Goal: Use online tool/utility: Utilize a website feature to perform a specific function

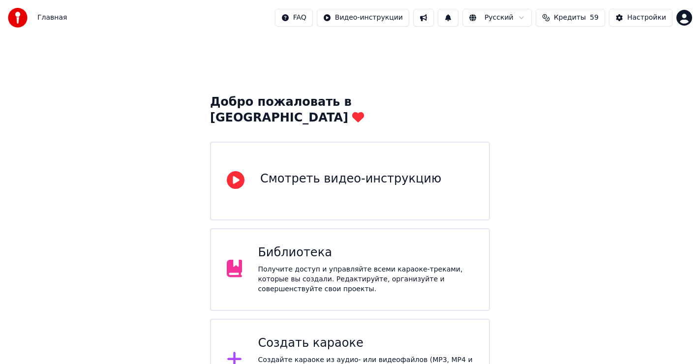
click at [309, 355] on div "Создайте караоке из аудио- или видеофайлов (MP3, MP4 и других), или вставьте UR…" at bounding box center [366, 370] width 216 height 30
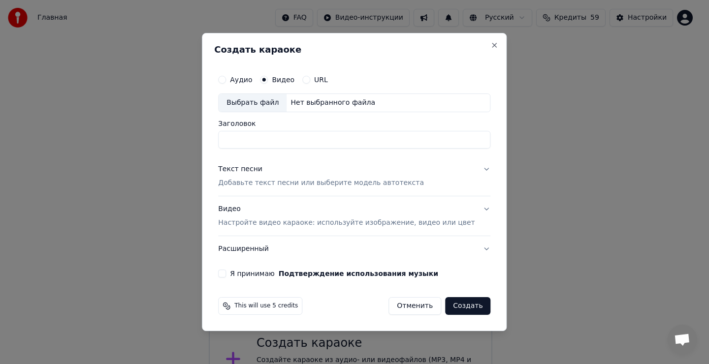
click at [263, 101] on div "Выбрать файл" at bounding box center [253, 103] width 68 height 18
type input "**********"
click at [399, 44] on div "**********" at bounding box center [354, 182] width 305 height 298
click at [248, 167] on div "Текст песни" at bounding box center [240, 169] width 44 height 10
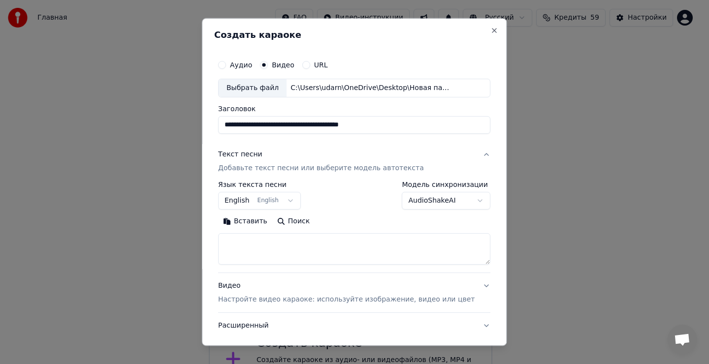
click at [259, 249] on textarea at bounding box center [354, 249] width 272 height 32
drag, startPoint x: 255, startPoint y: 250, endPoint x: 254, endPoint y: 240, distance: 9.9
click at [254, 241] on textarea at bounding box center [354, 249] width 272 height 32
click at [254, 221] on button "Вставить" at bounding box center [245, 222] width 54 height 16
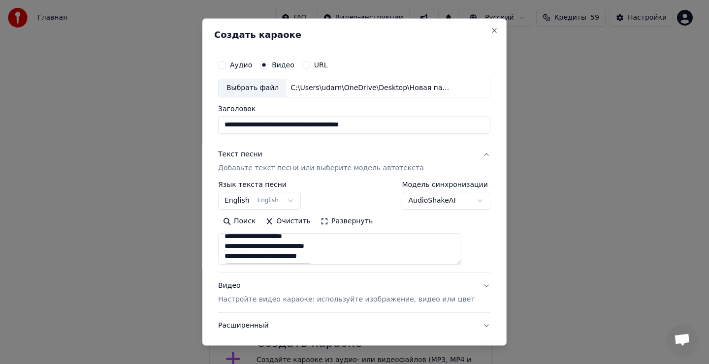
type textarea "**********"
click at [288, 198] on button "English English" at bounding box center [259, 201] width 83 height 18
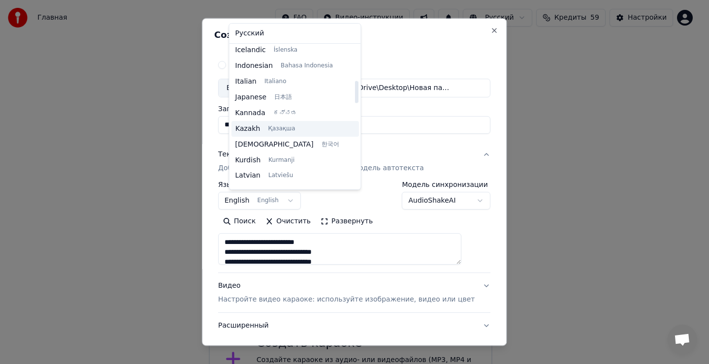
scroll to position [394, 0]
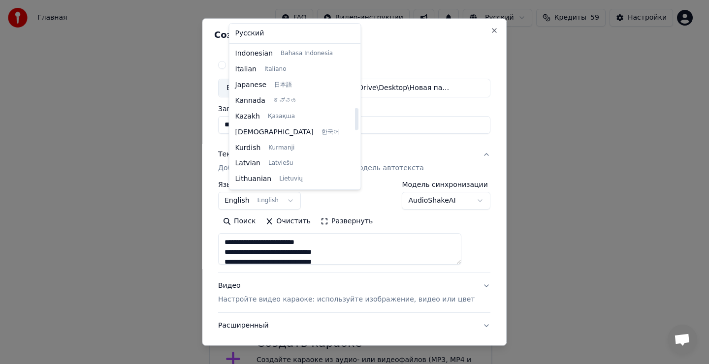
select select "**"
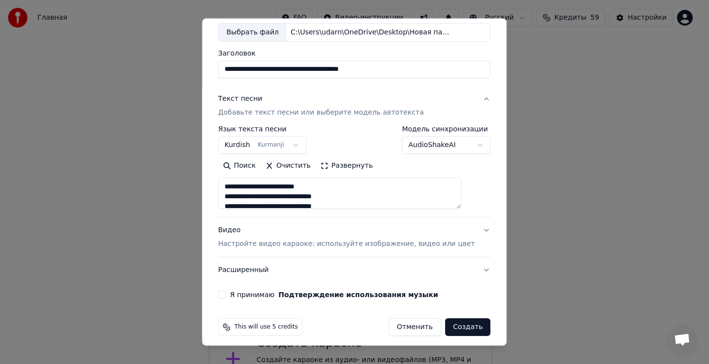
scroll to position [62, 0]
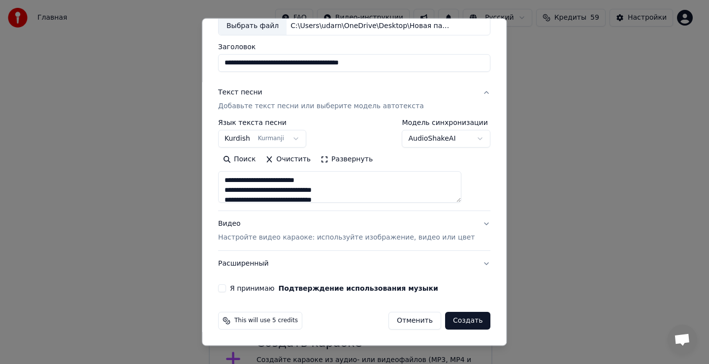
click at [226, 286] on button "Я принимаю Подтверждение использования музыки" at bounding box center [222, 288] width 8 height 8
click at [451, 319] on button "Создать" at bounding box center [467, 321] width 45 height 18
type textarea "**********"
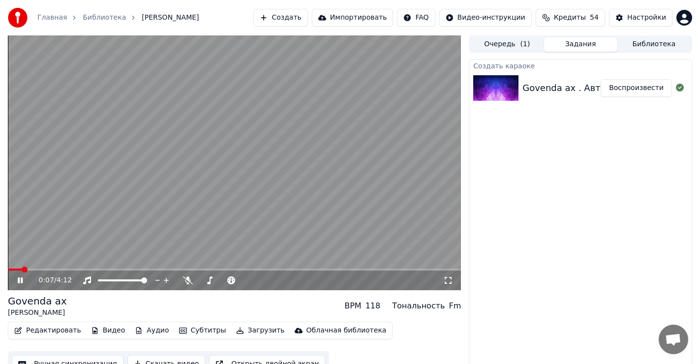
click at [18, 280] on icon at bounding box center [27, 281] width 23 height 8
click at [8, 271] on span at bounding box center [11, 270] width 6 height 6
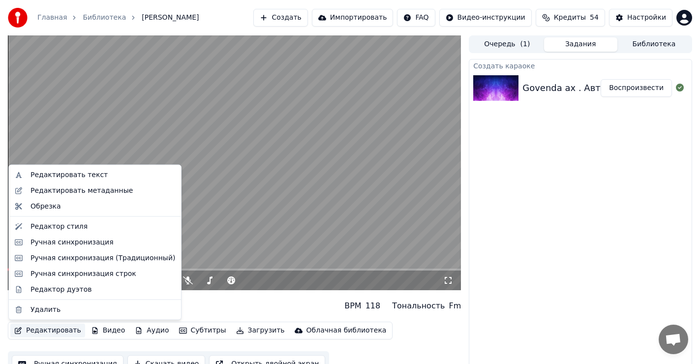
click at [53, 333] on button "Редактировать" at bounding box center [47, 331] width 75 height 14
click at [94, 173] on div "Редактировать текст" at bounding box center [69, 175] width 77 height 10
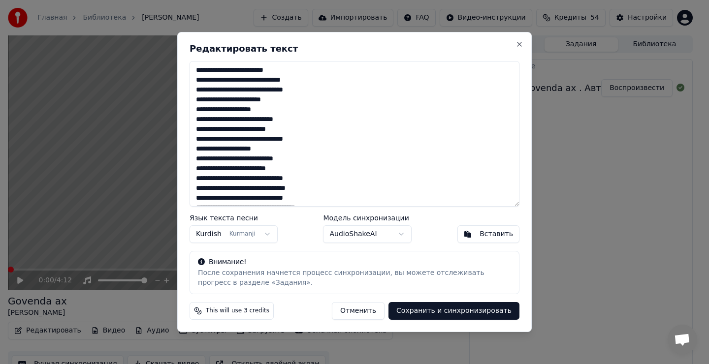
click at [285, 99] on textarea at bounding box center [354, 134] width 330 height 146
click at [300, 151] on textarea at bounding box center [354, 134] width 330 height 146
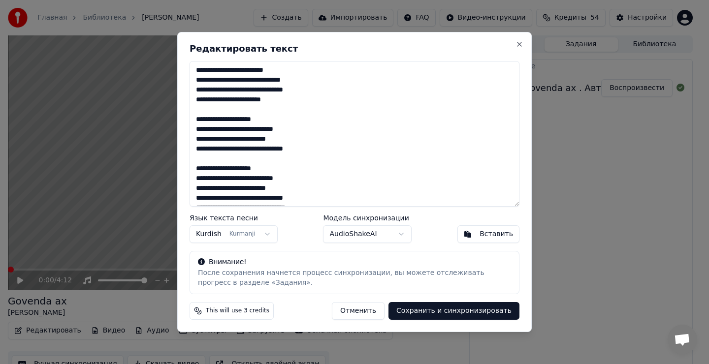
scroll to position [49, 0]
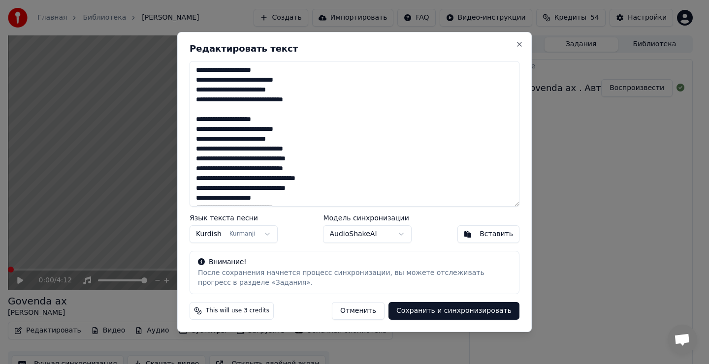
click at [304, 148] on textarea at bounding box center [354, 134] width 330 height 146
click at [315, 150] on textarea at bounding box center [354, 134] width 330 height 146
click at [306, 150] on textarea at bounding box center [354, 134] width 330 height 146
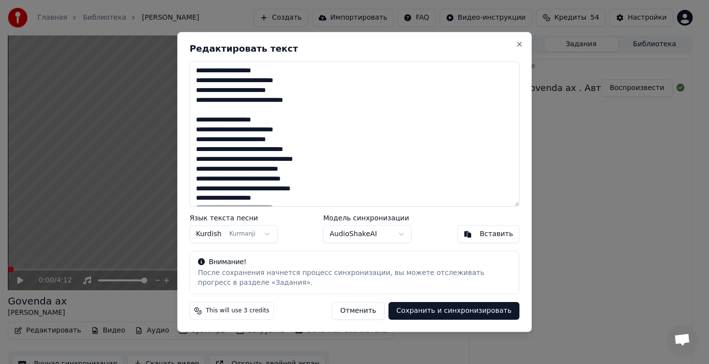
scroll to position [197, 0]
click at [302, 149] on textarea at bounding box center [354, 134] width 330 height 146
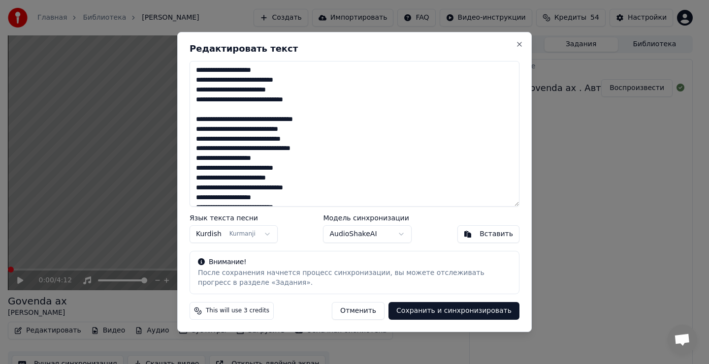
click at [317, 152] on textarea at bounding box center [354, 134] width 330 height 146
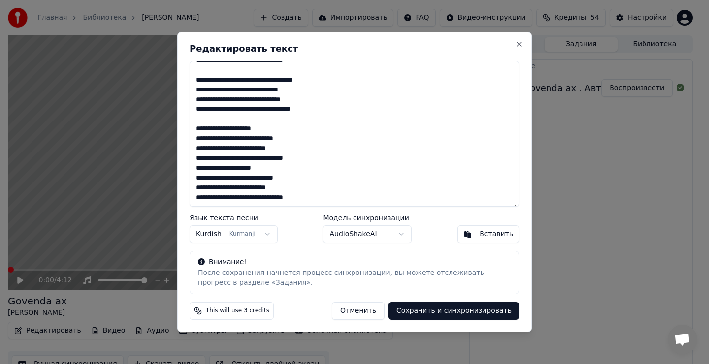
scroll to position [286, 0]
click at [305, 158] on textarea at bounding box center [354, 134] width 330 height 146
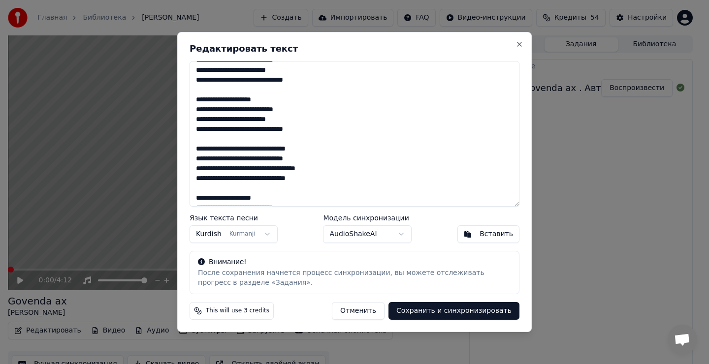
scroll to position [0, 0]
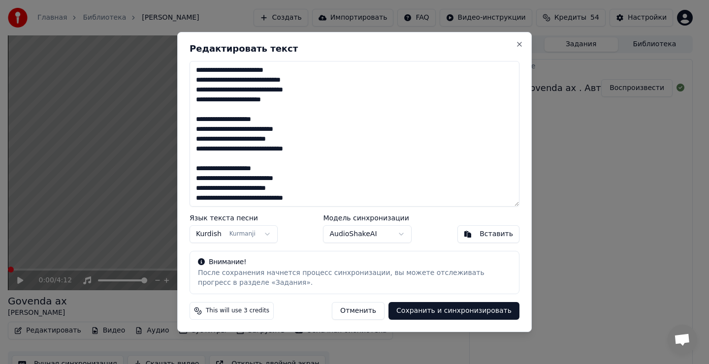
type textarea "**********"
click at [263, 233] on body "Главная Библиотека Govenda ax • [PERSON_NAME] Импортировать FAQ Видео-инструкци…" at bounding box center [350, 182] width 700 height 364
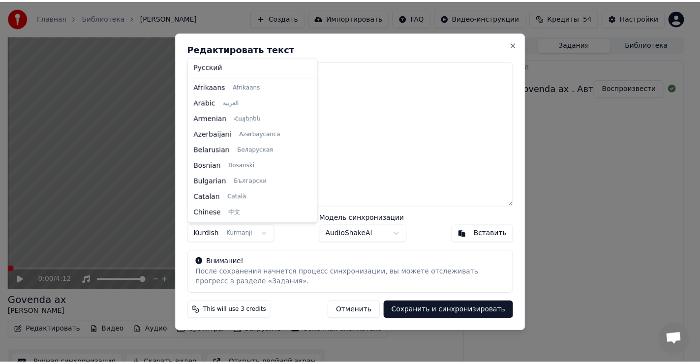
scroll to position [362, 0]
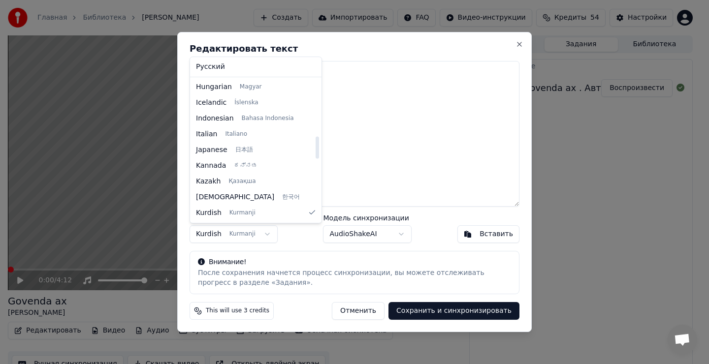
drag, startPoint x: 220, startPoint y: 66, endPoint x: 224, endPoint y: 73, distance: 8.5
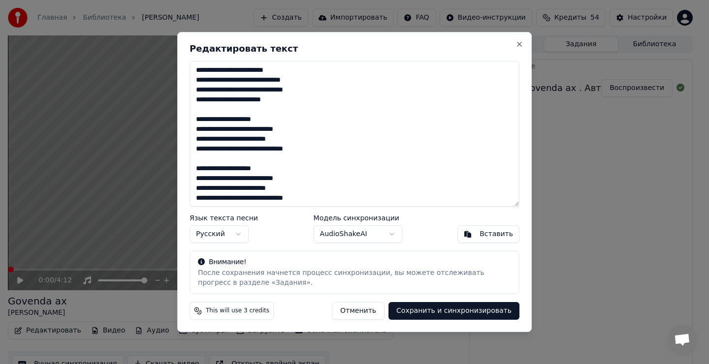
click at [463, 312] on button "Сохранить и синхронизировать" at bounding box center [453, 311] width 131 height 18
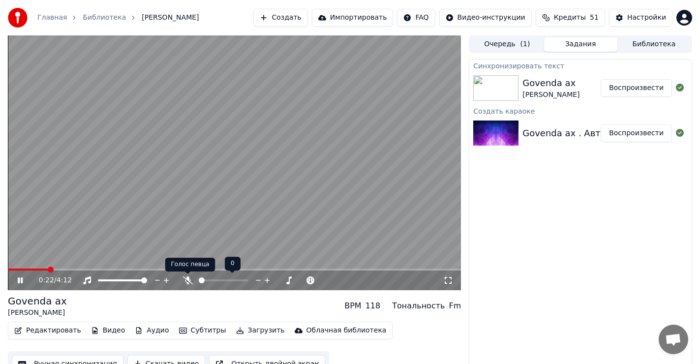
click at [184, 283] on icon at bounding box center [188, 281] width 10 height 8
click at [17, 280] on icon at bounding box center [27, 281] width 23 height 8
click at [18, 280] on icon at bounding box center [20, 280] width 6 height 7
click at [18, 268] on video at bounding box center [234, 162] width 453 height 255
click at [22, 270] on span at bounding box center [15, 270] width 14 height 2
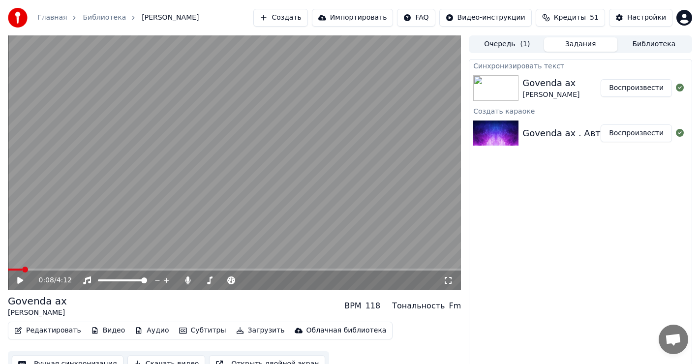
click at [19, 283] on icon at bounding box center [20, 280] width 6 height 7
click at [15, 270] on span at bounding box center [11, 270] width 7 height 2
click at [20, 279] on icon at bounding box center [20, 281] width 5 height 6
click at [20, 279] on icon at bounding box center [20, 280] width 6 height 7
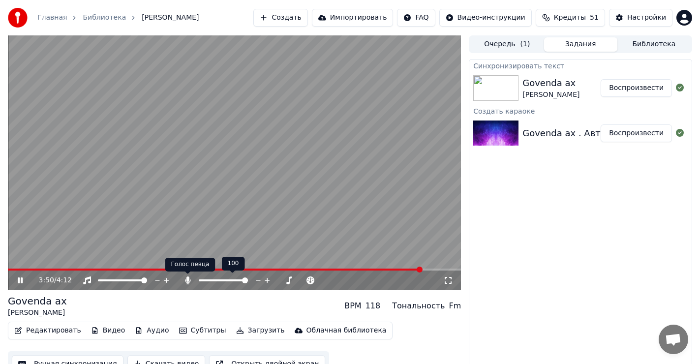
click at [188, 278] on icon at bounding box center [187, 281] width 5 height 8
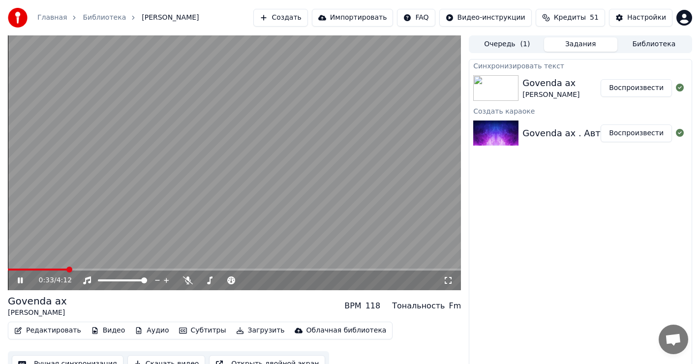
click at [67, 269] on span at bounding box center [38, 270] width 60 height 2
click at [190, 281] on icon at bounding box center [188, 281] width 10 height 8
click at [189, 281] on icon at bounding box center [187, 281] width 5 height 8
click at [8, 267] on span at bounding box center [11, 270] width 6 height 6
click at [18, 280] on icon at bounding box center [20, 281] width 5 height 6
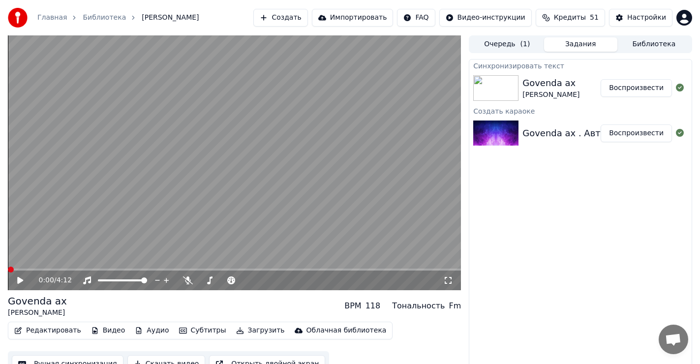
click at [8, 269] on span at bounding box center [11, 270] width 6 height 6
click at [245, 328] on button "Загрузить" at bounding box center [260, 331] width 57 height 14
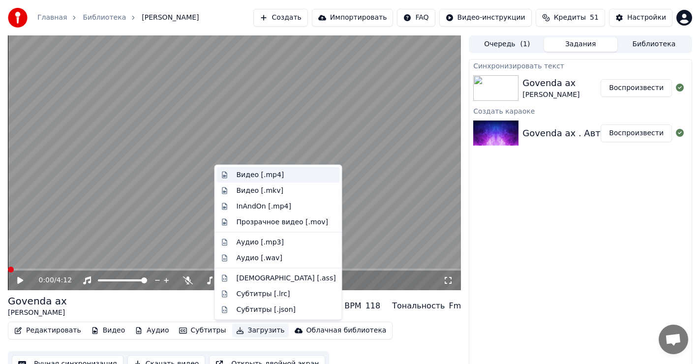
click at [247, 171] on div "Видео [.mp4]" at bounding box center [261, 175] width 48 height 10
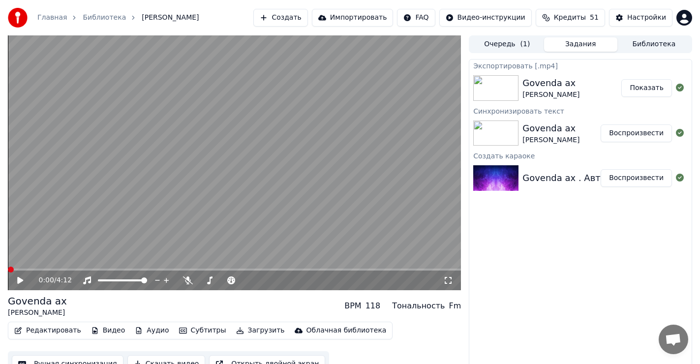
click at [645, 90] on button "Показать" at bounding box center [647, 88] width 51 height 18
click at [187, 279] on icon at bounding box center [188, 281] width 10 height 8
click at [19, 280] on icon at bounding box center [20, 280] width 6 height 7
click at [54, 270] on span at bounding box center [234, 270] width 453 height 2
click at [8, 272] on span at bounding box center [11, 270] width 6 height 6
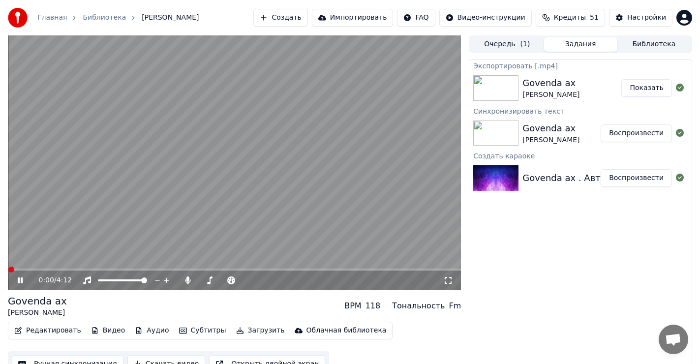
click at [20, 281] on icon at bounding box center [27, 281] width 23 height 8
click at [8, 270] on span at bounding box center [11, 270] width 6 height 6
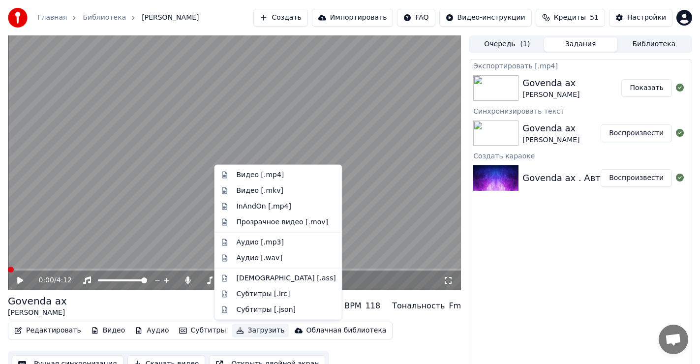
click at [246, 331] on button "Загрузить" at bounding box center [260, 331] width 57 height 14
click at [257, 173] on div "Видео [.mp4]" at bounding box center [261, 175] width 48 height 10
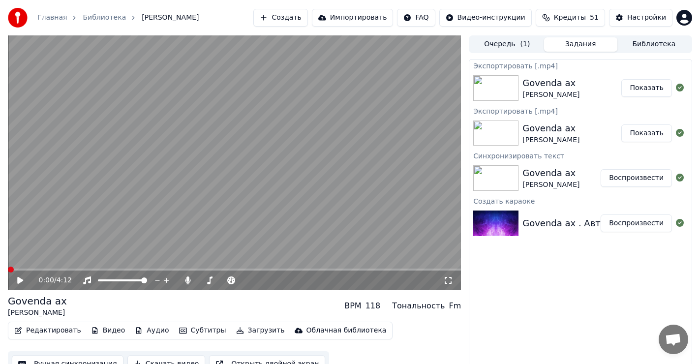
drag, startPoint x: 551, startPoint y: 280, endPoint x: 505, endPoint y: 262, distance: 49.4
click at [656, 92] on button "Показать" at bounding box center [647, 88] width 51 height 18
